Goal: Obtain resource: Obtain resource

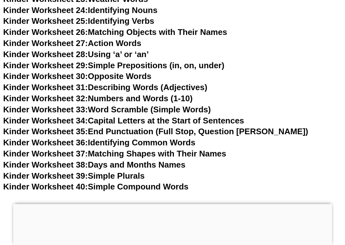
scroll to position [494, 0]
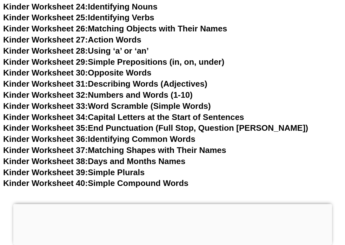
click at [115, 134] on link "Kinder Worksheet 36: Identifying Common Words" at bounding box center [99, 139] width 192 height 10
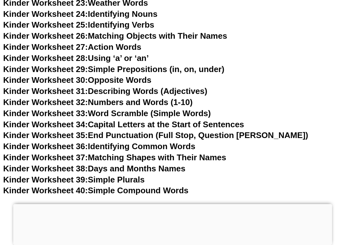
scroll to position [485, 0]
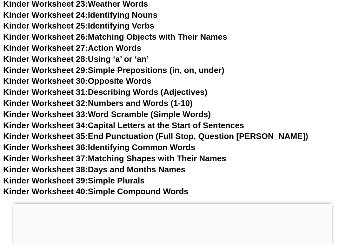
click at [157, 110] on link "Kinder Worksheet 33: Word Scramble (Simple Words)" at bounding box center [107, 115] width 208 height 10
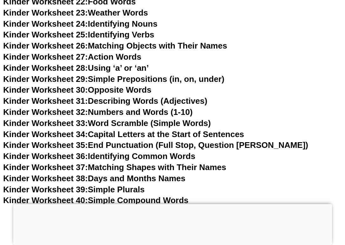
scroll to position [476, 0]
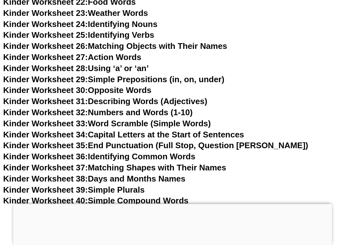
click at [146, 85] on link "Kinder Worksheet 30: Opposite Words" at bounding box center [77, 90] width 148 height 10
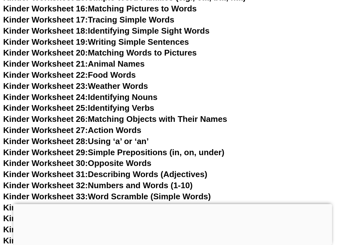
scroll to position [403, 0]
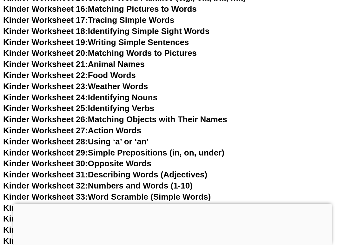
click at [108, 82] on link "Kinder Worksheet 23: Weather Words" at bounding box center [75, 87] width 145 height 10
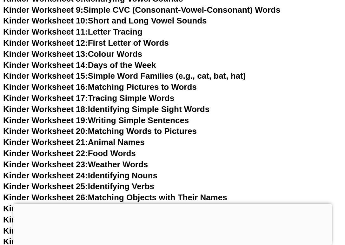
scroll to position [319, 0]
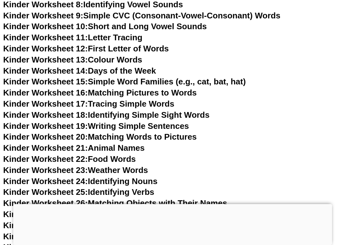
click at [154, 67] on link "Kinder Worksheet 14: Days of the Week" at bounding box center [79, 71] width 153 height 10
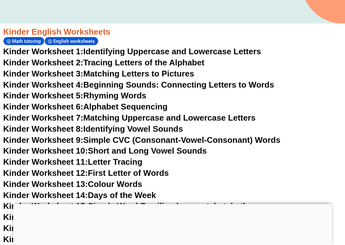
scroll to position [194, 0]
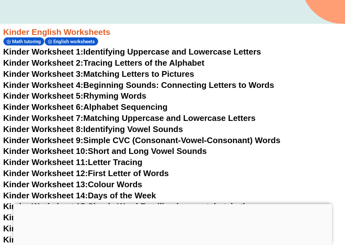
click at [156, 85] on link "Kinder Worksheet 4: Beginning Sounds: Connecting Letters to Words" at bounding box center [138, 85] width 271 height 10
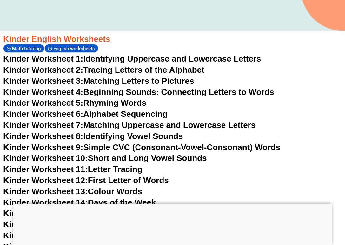
click at [108, 71] on link "Kinder Worksheet 2: Tracing Letters of the Alphabet" at bounding box center [103, 70] width 201 height 10
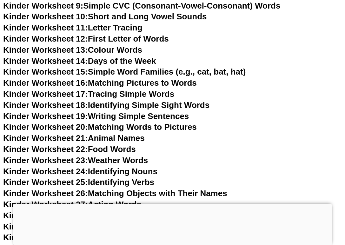
scroll to position [350, 0]
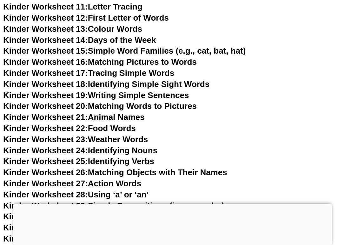
click at [150, 104] on link "Kinder Worksheet 20: Matching Words to Pictures" at bounding box center [100, 106] width 194 height 10
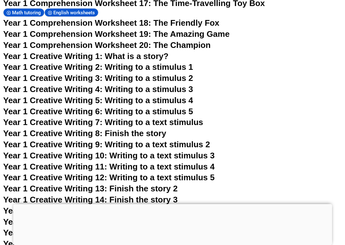
scroll to position [981, 0]
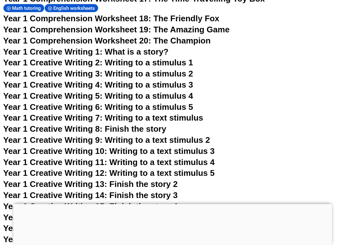
click at [182, 58] on span "Year 1 Creative Writing 2: Writing to a stimulus 1" at bounding box center [98, 63] width 190 height 10
click at [162, 102] on span "Year 1 Creative Writing 6: Writing to a stimulus 5" at bounding box center [98, 107] width 190 height 10
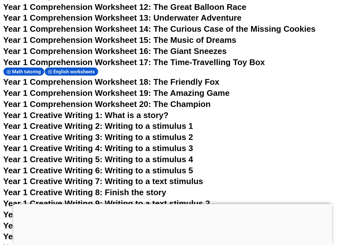
scroll to position [917, 0]
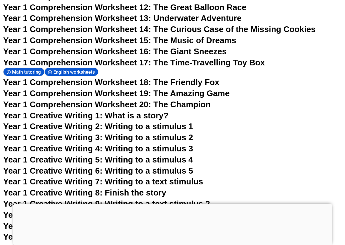
click at [171, 133] on span "Year 1 Creative Writing 3: Writing to a stimulus 2" at bounding box center [98, 138] width 190 height 10
click at [181, 144] on span "Year 1 Creative Writing 4: Writing to a stimulus 3" at bounding box center [98, 149] width 190 height 10
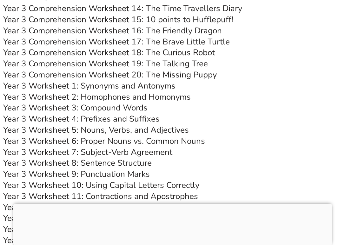
scroll to position [2246, 0]
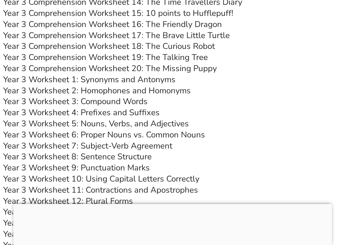
click at [122, 218] on link "Year 3 Worksheet 14: Sentence Creation" at bounding box center [78, 223] width 151 height 11
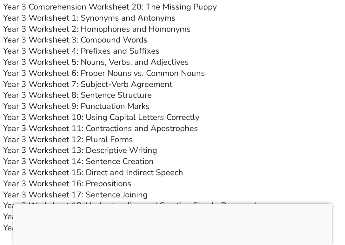
scroll to position [2309, 0]
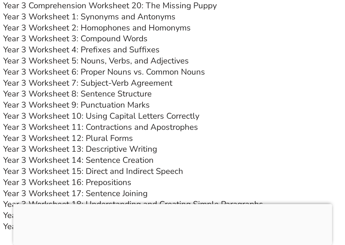
click at [137, 188] on link "Year 3 Worksheet 17: Sentence Joining" at bounding box center [75, 193] width 144 height 11
click at [120, 177] on link "Year 3 Worksheet 16: Prepositions" at bounding box center [67, 182] width 128 height 11
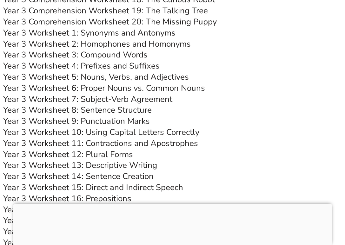
scroll to position [2292, 0]
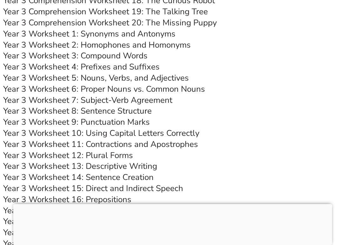
click at [118, 161] on link "Year 3 Worksheet 13: Descriptive Writing" at bounding box center [80, 166] width 154 height 11
click at [62, 39] on link "Year 3 Worksheet 2: Homophones and Homonyms" at bounding box center [97, 44] width 188 height 11
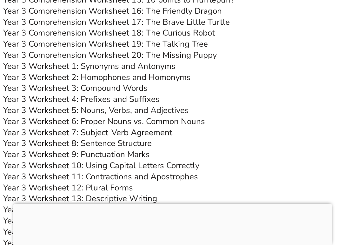
scroll to position [2259, 0]
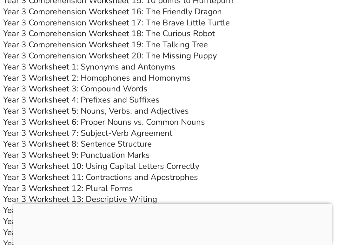
click at [136, 138] on link "Year 3 Worksheet 8: Sentence Structure" at bounding box center [77, 143] width 149 height 11
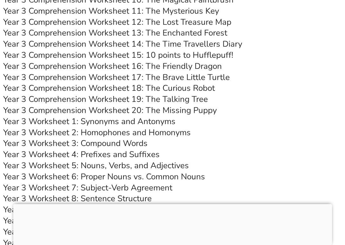
scroll to position [2203, 0]
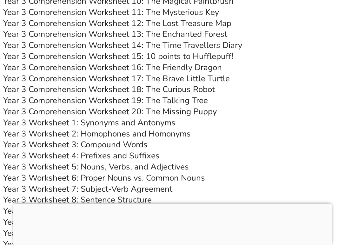
click at [150, 172] on link "Year 3 Worksheet 6: Proper Nouns vs. Common Nouns" at bounding box center [104, 177] width 202 height 11
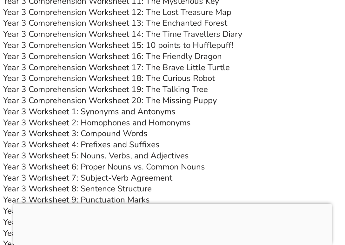
scroll to position [2219, 0]
